Goal: Transaction & Acquisition: Purchase product/service

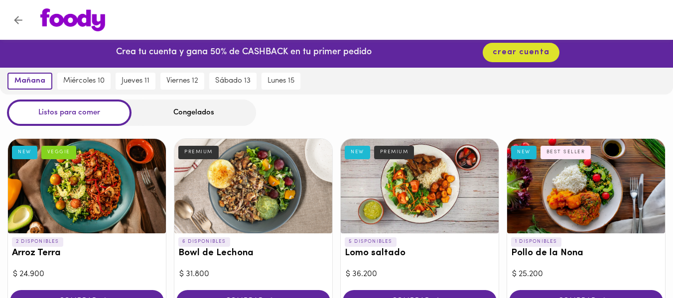
scroll to position [4, 0]
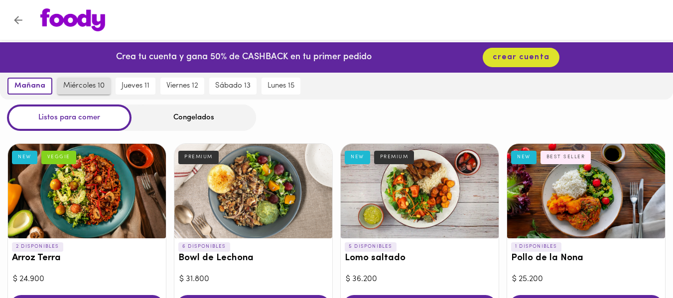
click at [84, 82] on span "miércoles 10" at bounding box center [83, 86] width 41 height 9
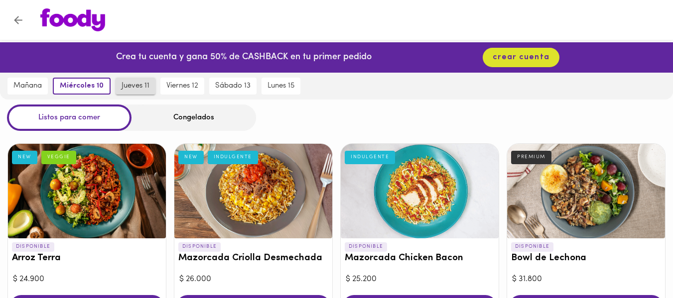
click at [128, 85] on span "jueves 11" at bounding box center [136, 86] width 28 height 9
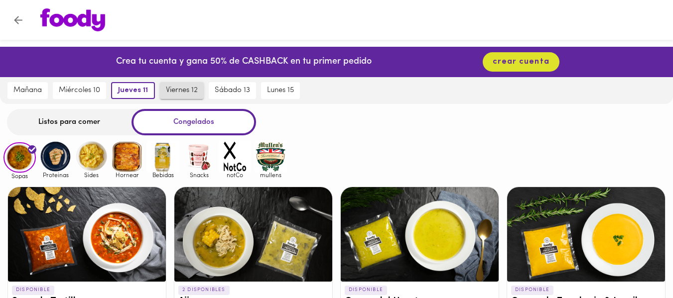
click at [187, 89] on span "viernes 12" at bounding box center [182, 90] width 32 height 9
click at [30, 148] on icon at bounding box center [32, 149] width 8 height 8
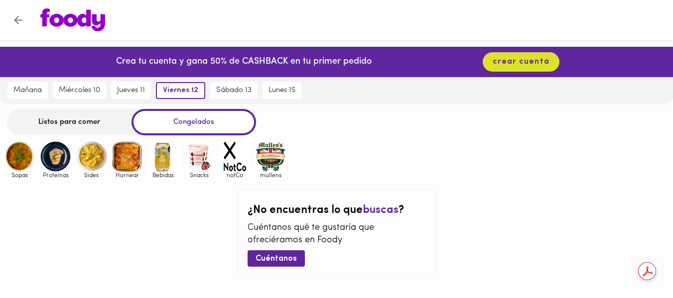
click at [56, 158] on img at bounding box center [55, 157] width 32 height 32
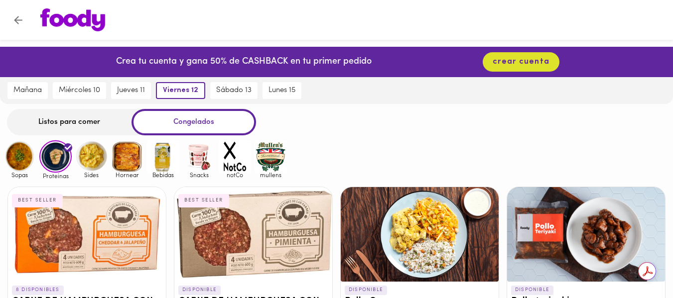
click at [86, 155] on img at bounding box center [91, 157] width 32 height 32
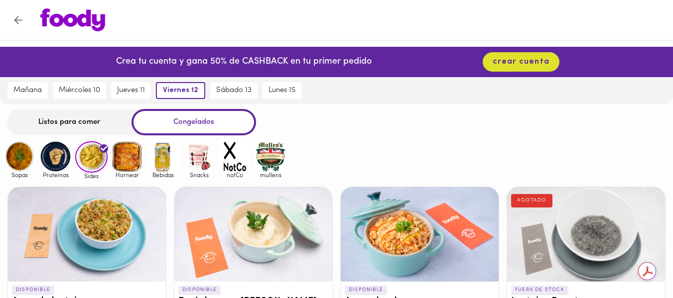
drag, startPoint x: 120, startPoint y: 159, endPoint x: 134, endPoint y: 159, distance: 14.0
click at [122, 160] on img at bounding box center [127, 157] width 32 height 32
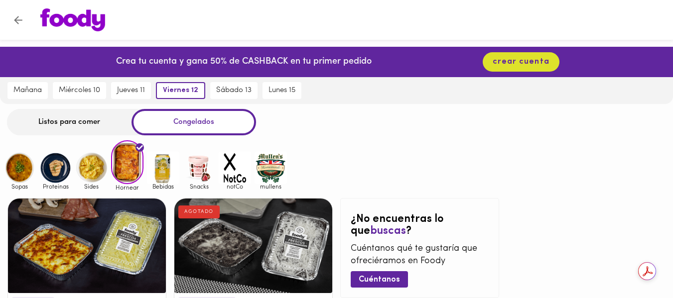
click at [163, 165] on img at bounding box center [163, 168] width 32 height 32
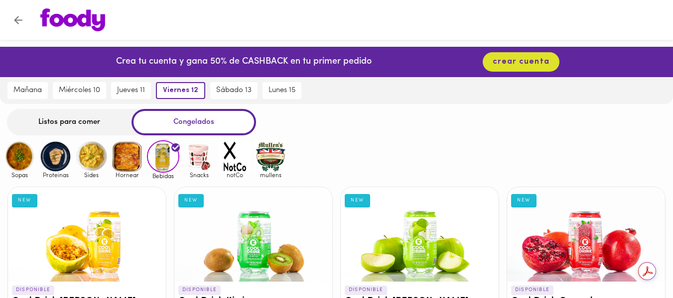
click at [201, 157] on img at bounding box center [199, 157] width 32 height 32
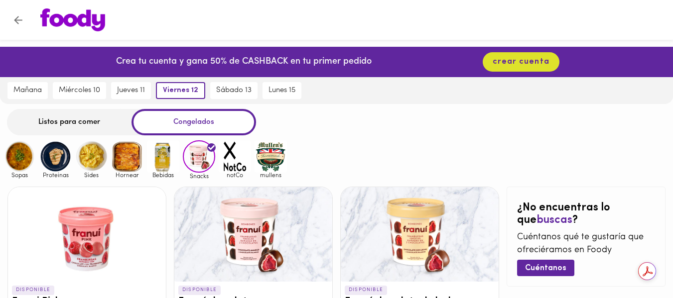
click at [229, 150] on img at bounding box center [235, 157] width 32 height 32
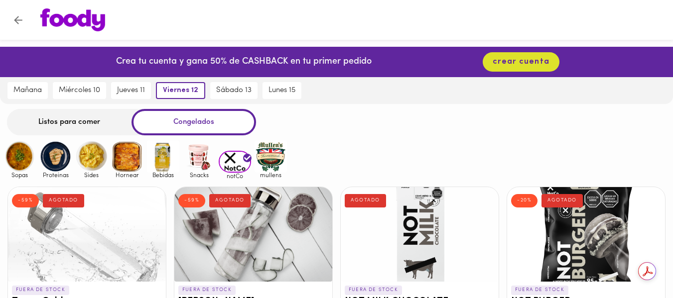
click at [281, 151] on img at bounding box center [271, 157] width 32 height 32
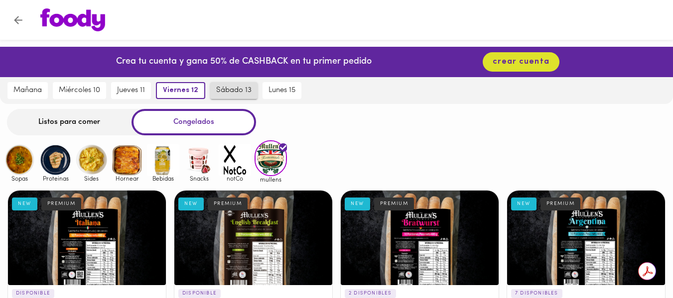
click at [228, 89] on span "sábado 13" at bounding box center [233, 90] width 35 height 9
click at [91, 123] on div "Listos para comer" at bounding box center [69, 122] width 125 height 26
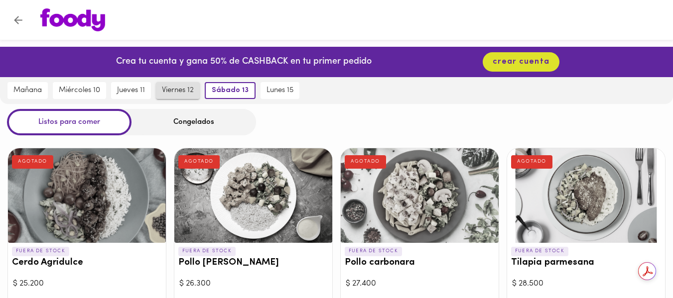
click at [175, 87] on span "viernes 12" at bounding box center [178, 90] width 32 height 9
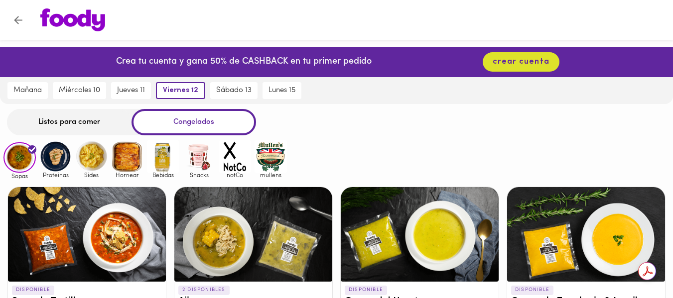
click at [49, 117] on div "Listos para comer" at bounding box center [69, 122] width 125 height 26
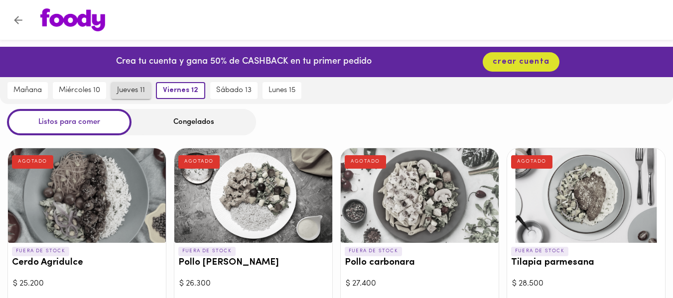
click at [136, 90] on span "jueves 11" at bounding box center [131, 90] width 28 height 9
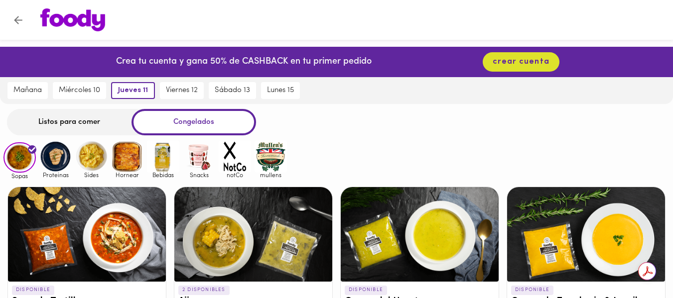
click at [70, 122] on div "Listos para comer" at bounding box center [69, 122] width 125 height 26
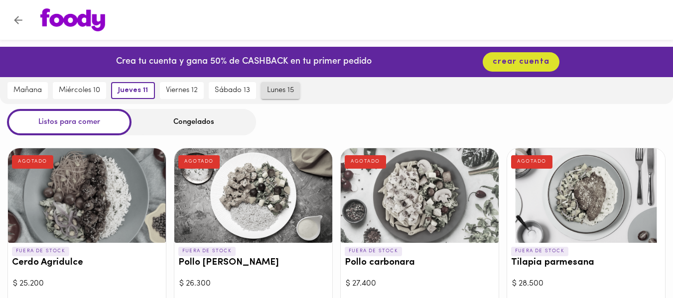
click at [279, 91] on span "lunes 15" at bounding box center [280, 90] width 27 height 9
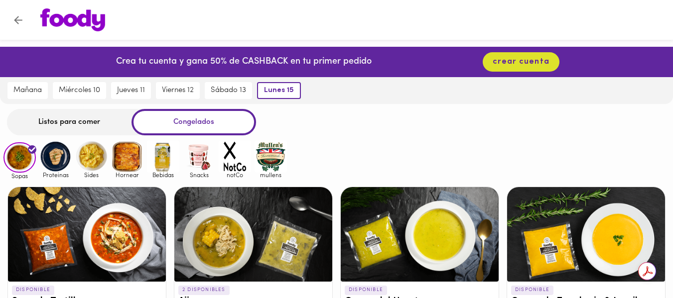
click at [71, 118] on div "Listos para comer" at bounding box center [69, 122] width 125 height 26
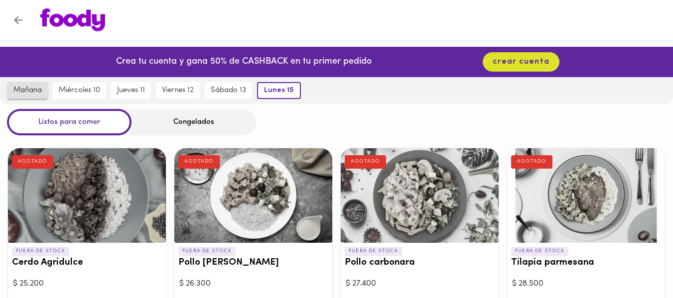
click at [24, 88] on span "mañana" at bounding box center [27, 90] width 28 height 9
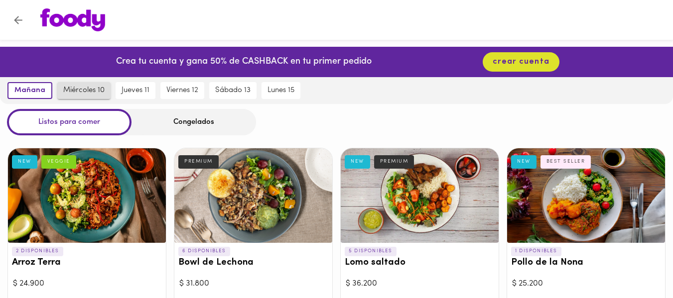
click at [77, 89] on span "miércoles 10" at bounding box center [83, 90] width 41 height 9
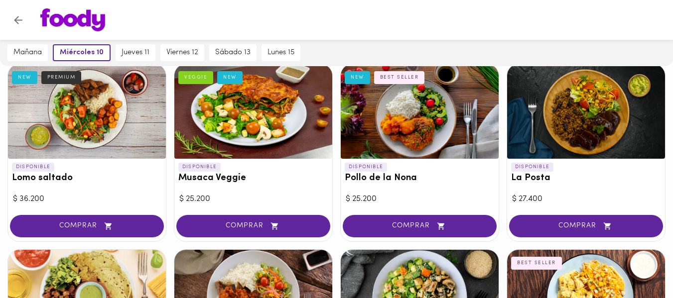
scroll to position [357, 0]
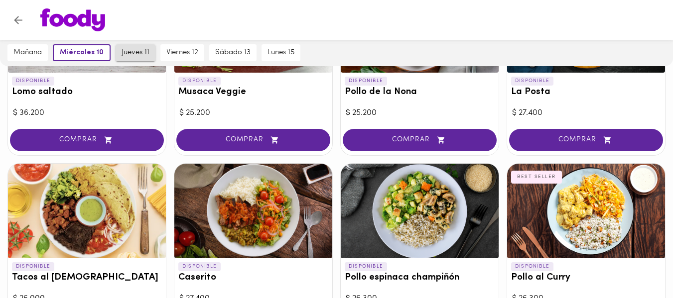
click at [135, 47] on button "jueves 11" at bounding box center [136, 52] width 40 height 17
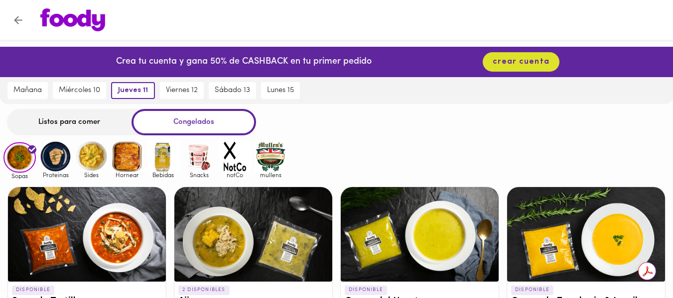
click at [131, 52] on div "Crea tu cuenta y gana 50% de CASHBACK en tu primer pedido" at bounding box center [241, 62] width 261 height 30
click at [45, 120] on div "Listos para comer" at bounding box center [69, 122] width 125 height 26
